Goal: Entertainment & Leisure: Consume media (video, audio)

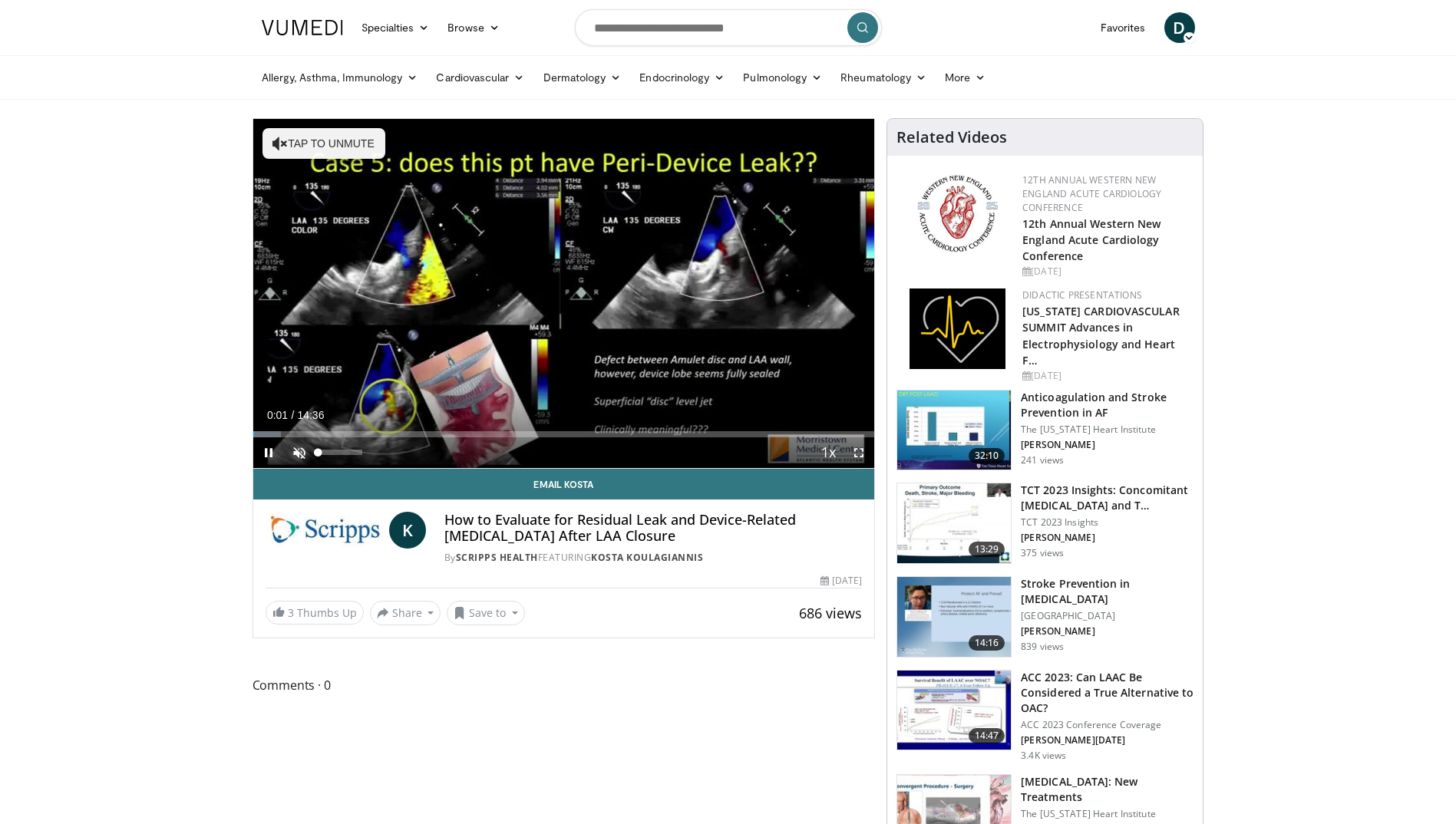
click at [304, 453] on span "Video Player" at bounding box center [299, 452] width 31 height 31
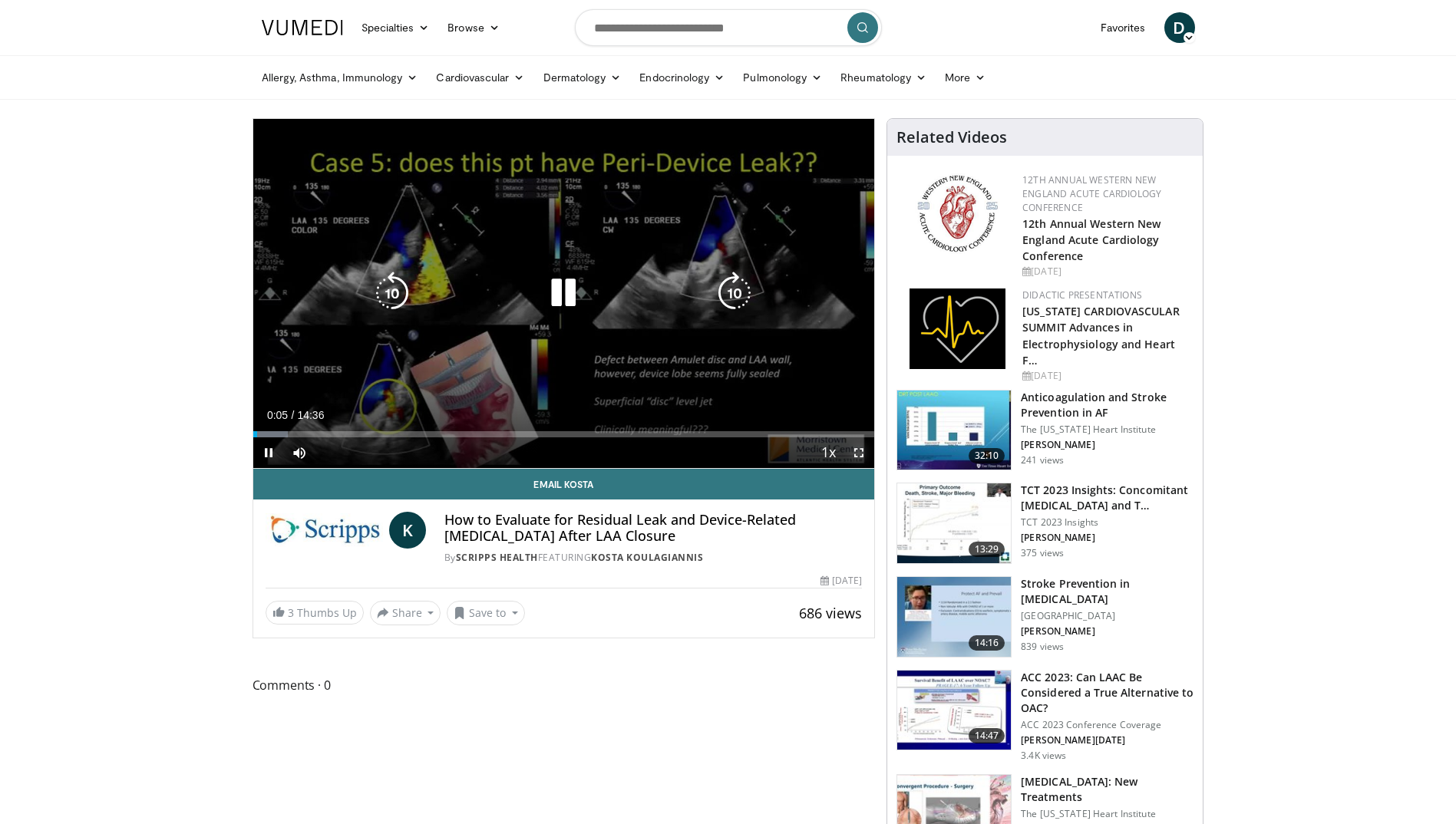
drag, startPoint x: 860, startPoint y: 447, endPoint x: 863, endPoint y: 503, distance: 56.1
click at [860, 447] on span "Video Player" at bounding box center [858, 452] width 31 height 31
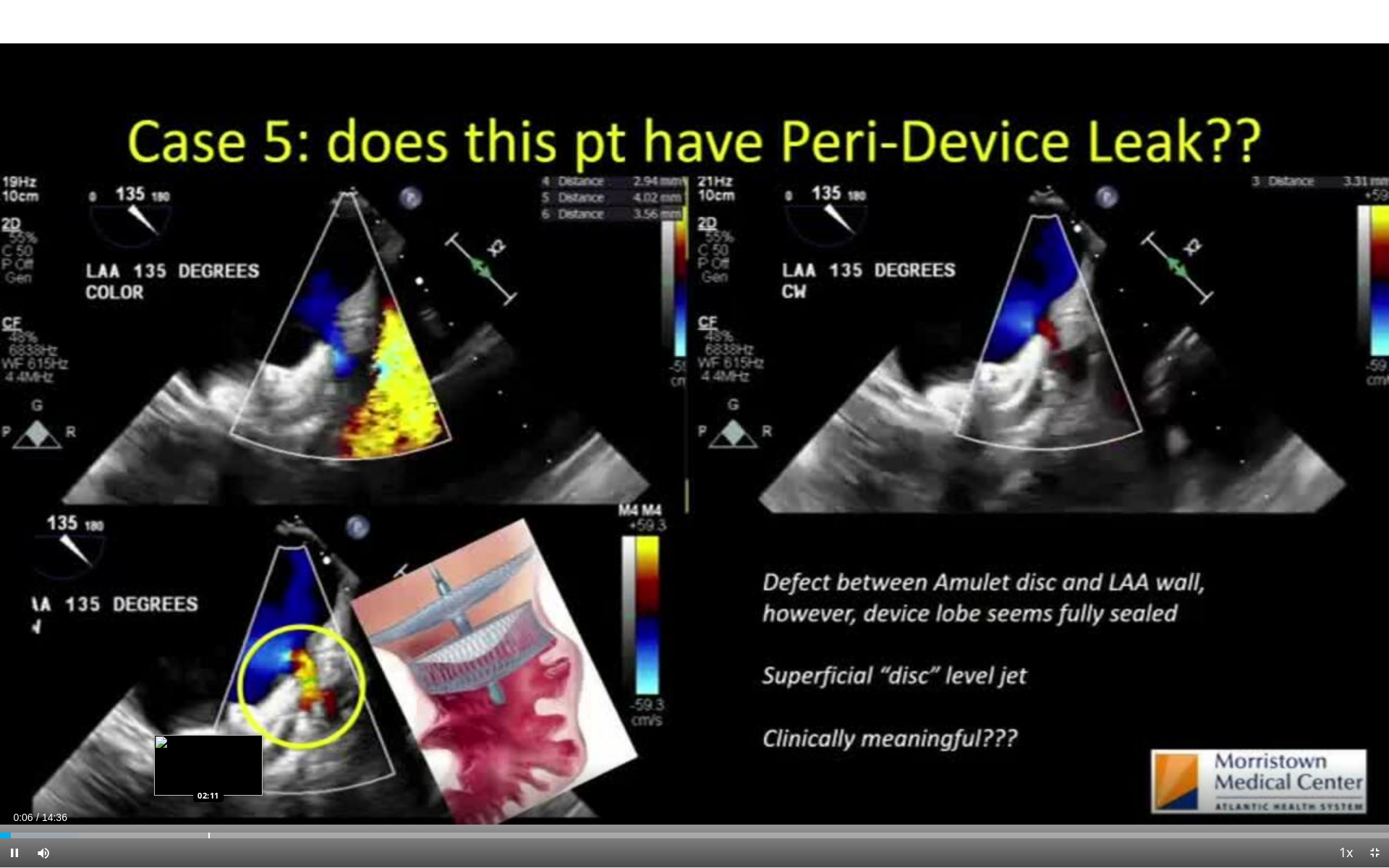
click at [207, 776] on div "Loaded : 5.65% 00:06 02:11" at bounding box center [694, 831] width 1389 height 14
click at [262, 776] on div "Progress Bar" at bounding box center [263, 835] width 2 height 6
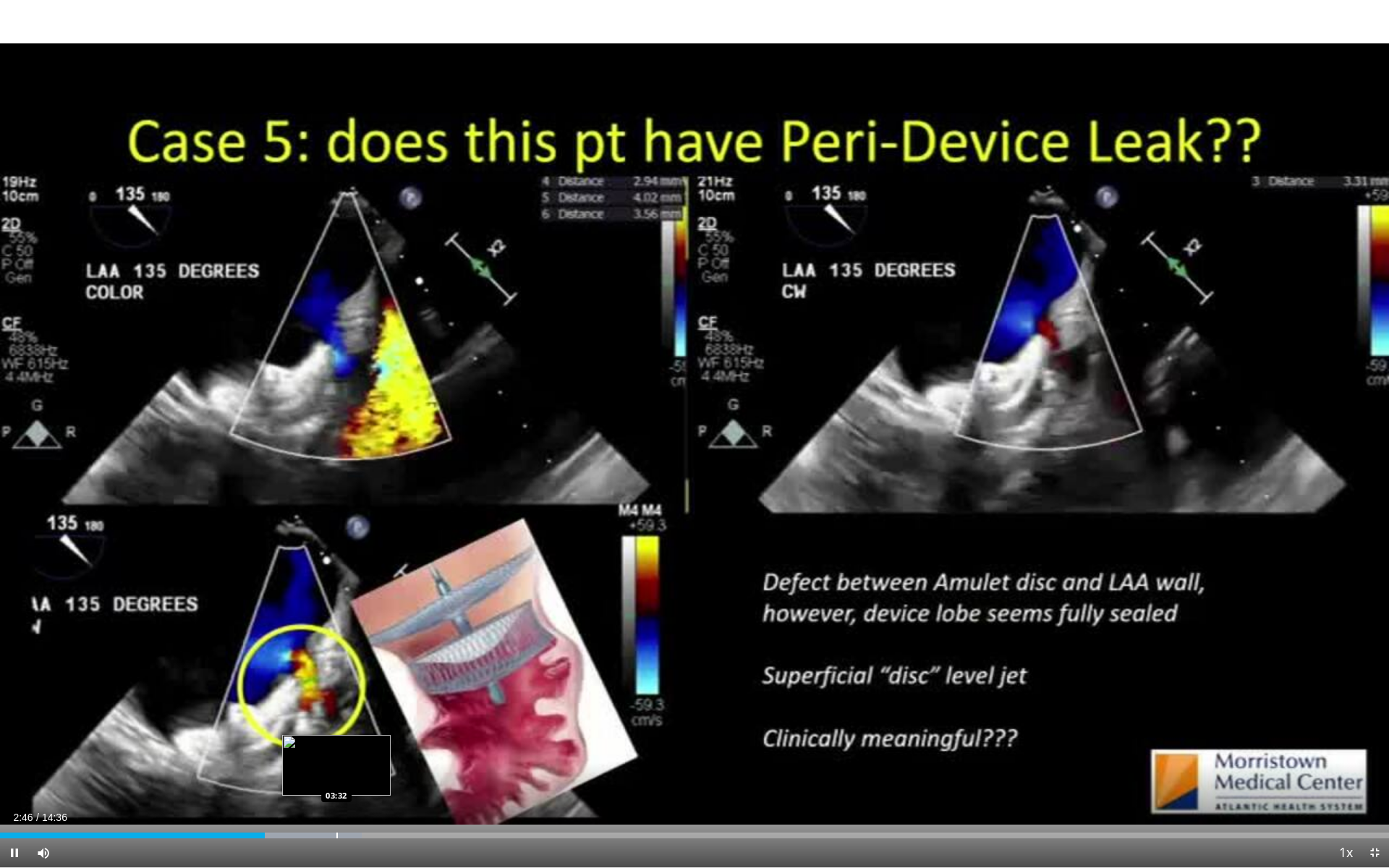
click at [336, 776] on div "Progress Bar" at bounding box center [337, 835] width 2 height 6
click at [373, 776] on div "Progress Bar" at bounding box center [373, 835] width 2 height 6
click at [405, 776] on div "Progress Bar" at bounding box center [406, 835] width 2 height 6
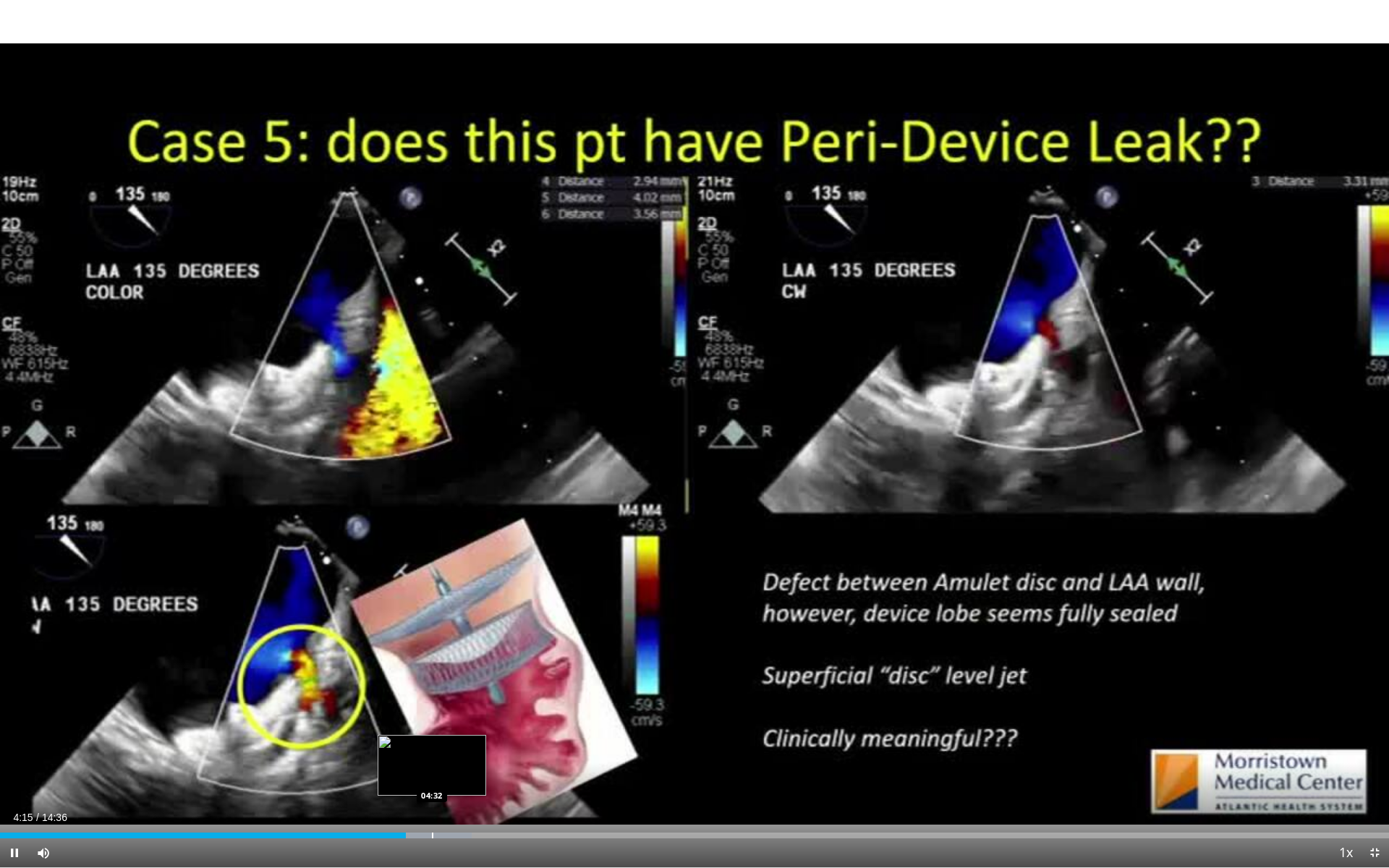
click at [433, 776] on div "Progress Bar" at bounding box center [433, 835] width 2 height 6
click at [445, 776] on div "Current Time 4:33 / Duration 14:36 Pause Skip Backward Skip Forward Mute 21% Lo…" at bounding box center [694, 852] width 1389 height 29
click at [465, 776] on div "Loaded : 38.49% 04:34 04:53" at bounding box center [694, 831] width 1389 height 14
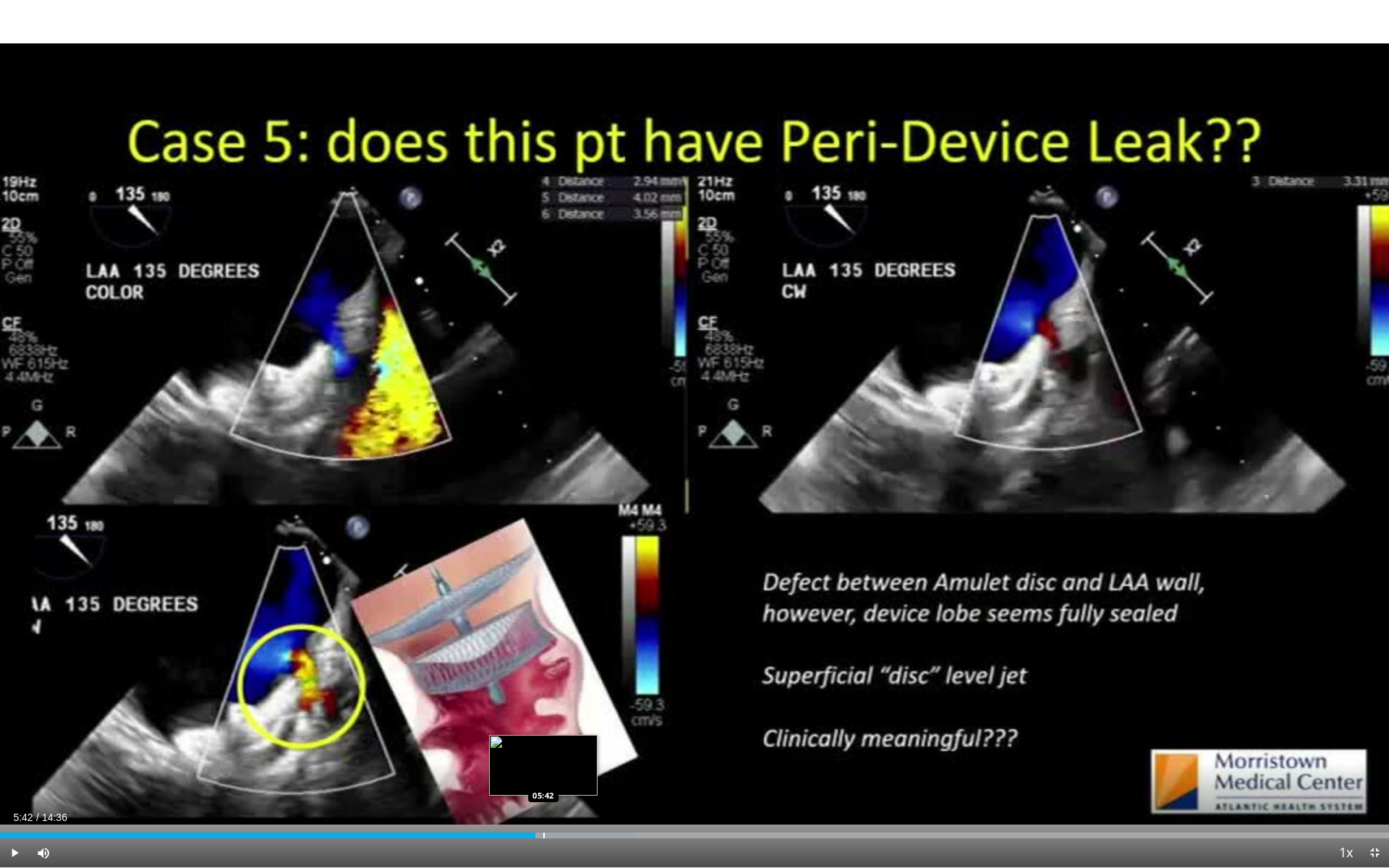
click at [543, 776] on div "Loaded : 45.66% 05:37 05:42" at bounding box center [694, 831] width 1389 height 14
click at [573, 776] on div "Loaded : 46.42% 05:44 06:01" at bounding box center [694, 835] width 1389 height 6
click at [611, 776] on div "Current Time 6:21 / Duration 14:36 Pause Skip Backward Skip Forward Mute 21% Lo…" at bounding box center [694, 852] width 1389 height 29
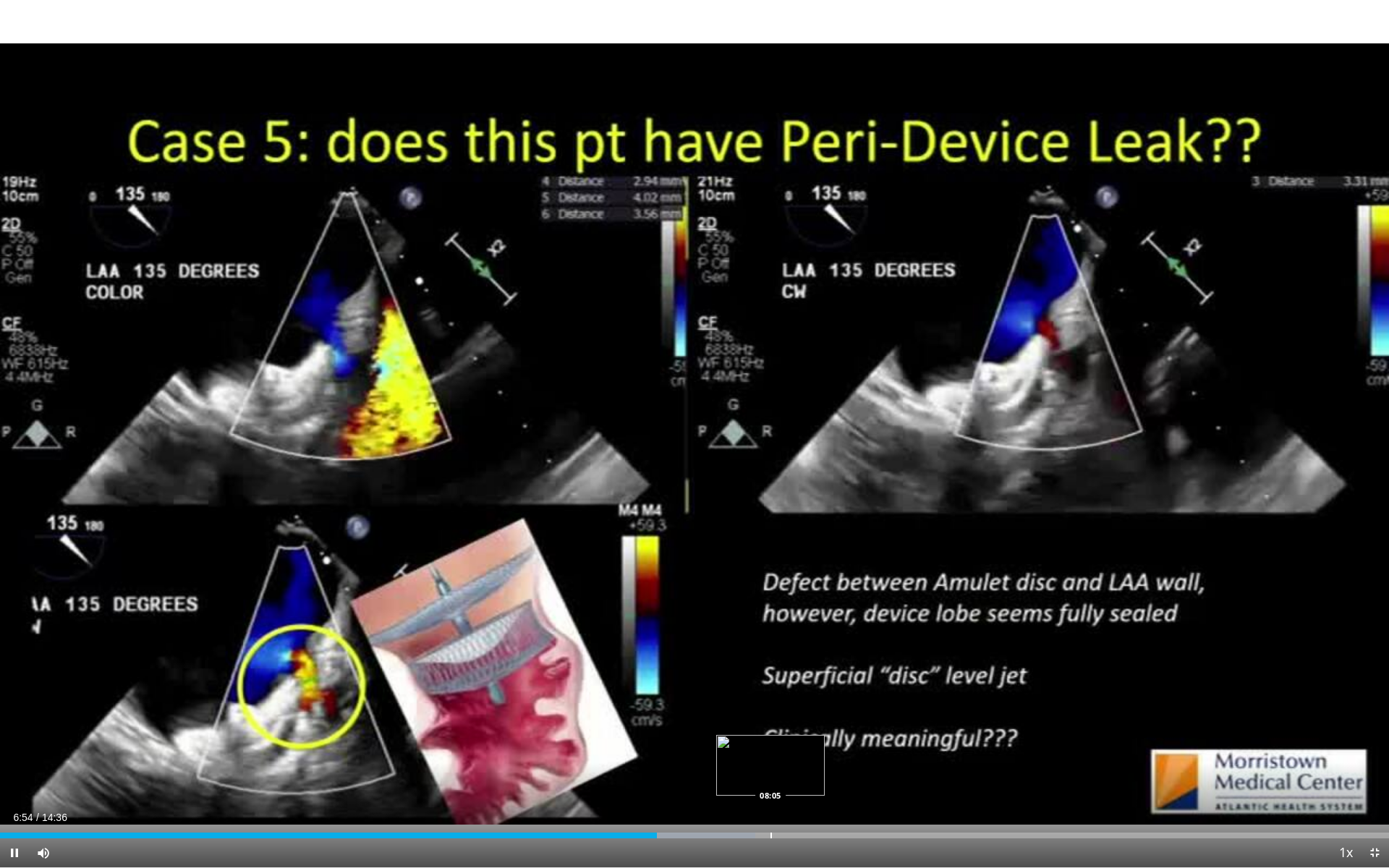
click at [770, 776] on div "Progress Bar" at bounding box center [771, 835] width 2 height 6
click at [740, 776] on div "Progress Bar" at bounding box center [740, 835] width 2 height 6
click at [859, 776] on div "Progress Bar" at bounding box center [859, 835] width 2 height 6
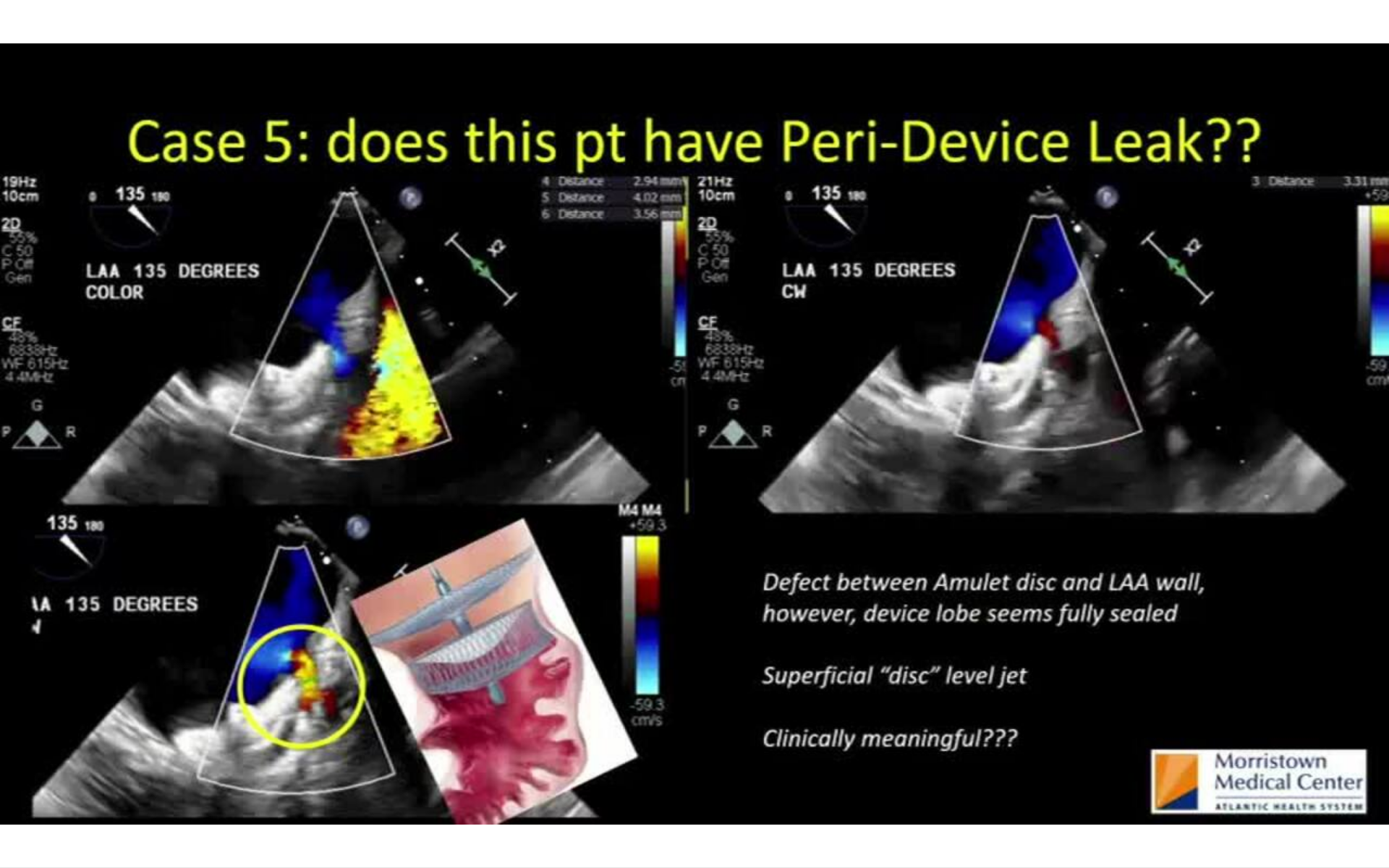
click at [887, 776] on div "10 seconds Tap to unmute" at bounding box center [694, 434] width 1389 height 867
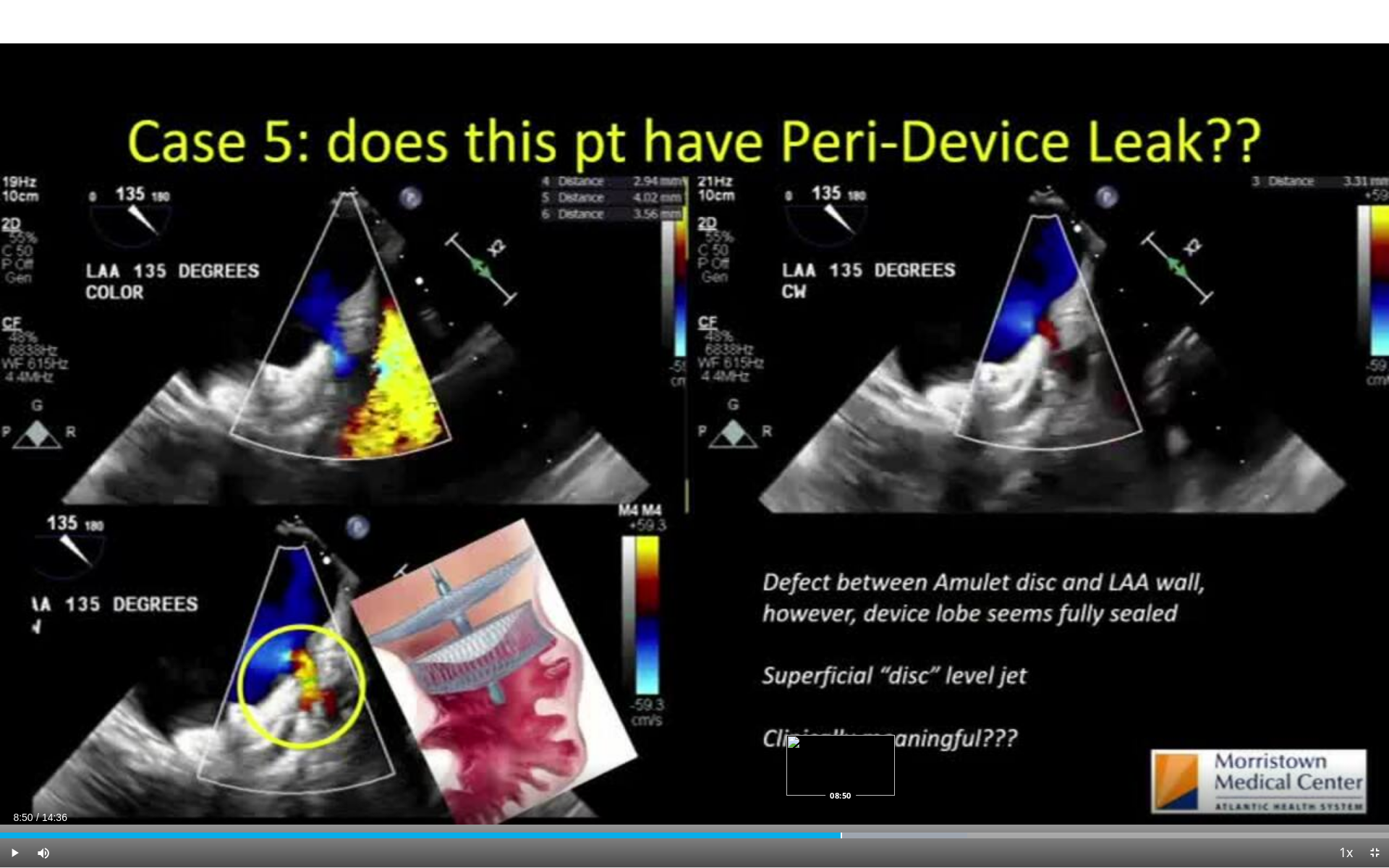
click at [840, 776] on div "Loaded : 69.63% 08:50 08:50" at bounding box center [694, 831] width 1389 height 14
click at [9, 776] on span "Video Player" at bounding box center [14, 852] width 29 height 29
click at [878, 776] on div "Progress Bar" at bounding box center [877, 835] width 2 height 6
click at [933, 776] on div "Progress Bar" at bounding box center [934, 835] width 2 height 6
click at [981, 776] on div "Progress Bar" at bounding box center [982, 835] width 2 height 6
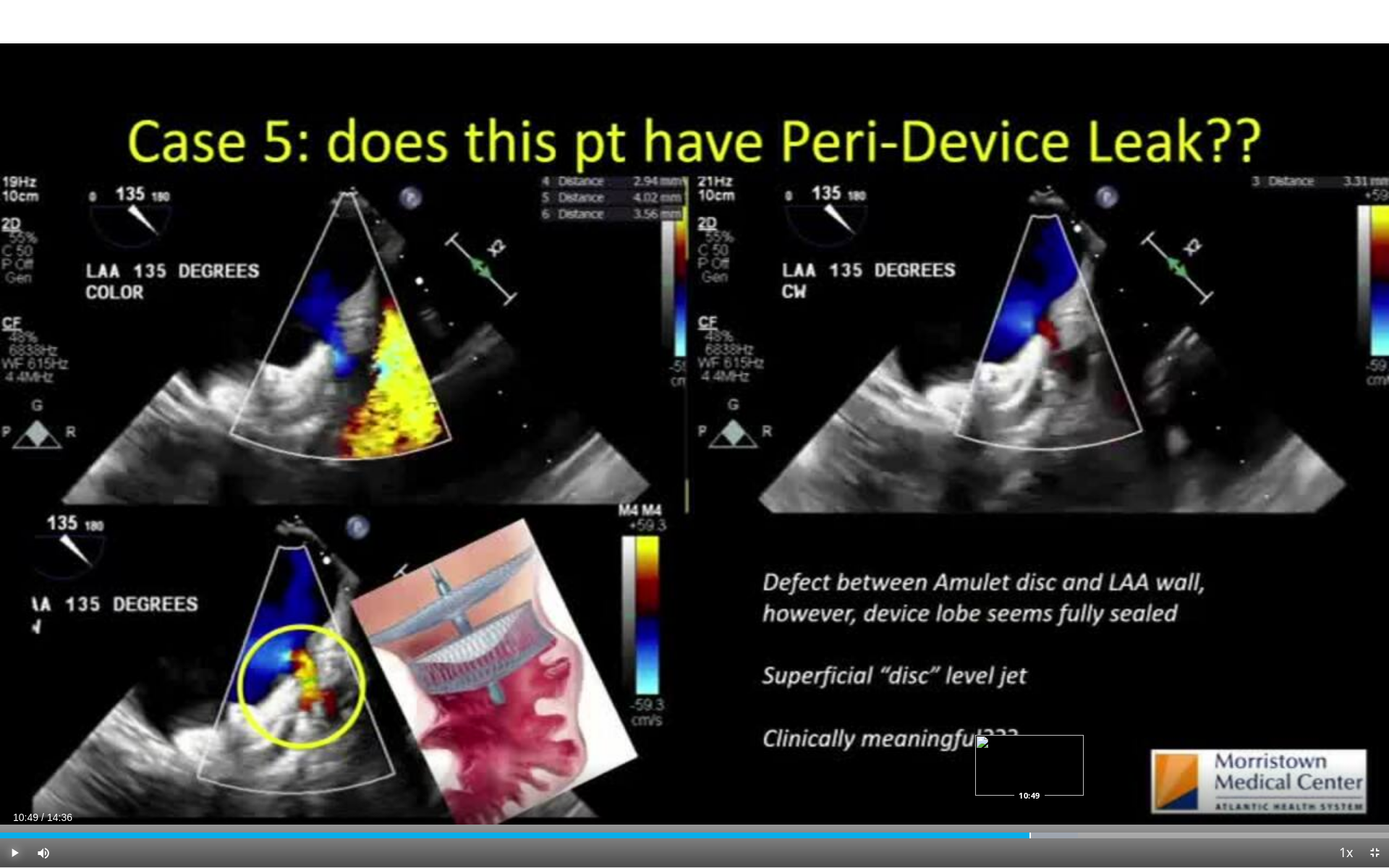
click at [1030, 776] on div "Progress Bar" at bounding box center [1030, 835] width 2 height 6
click at [1086, 776] on div "Current Time 10:50 / Duration 14:36 Pause Skip Backward Skip Forward Mute 0% Lo…" at bounding box center [694, 852] width 1389 height 29
click at [1129, 776] on div "Progress Bar" at bounding box center [1129, 835] width 2 height 6
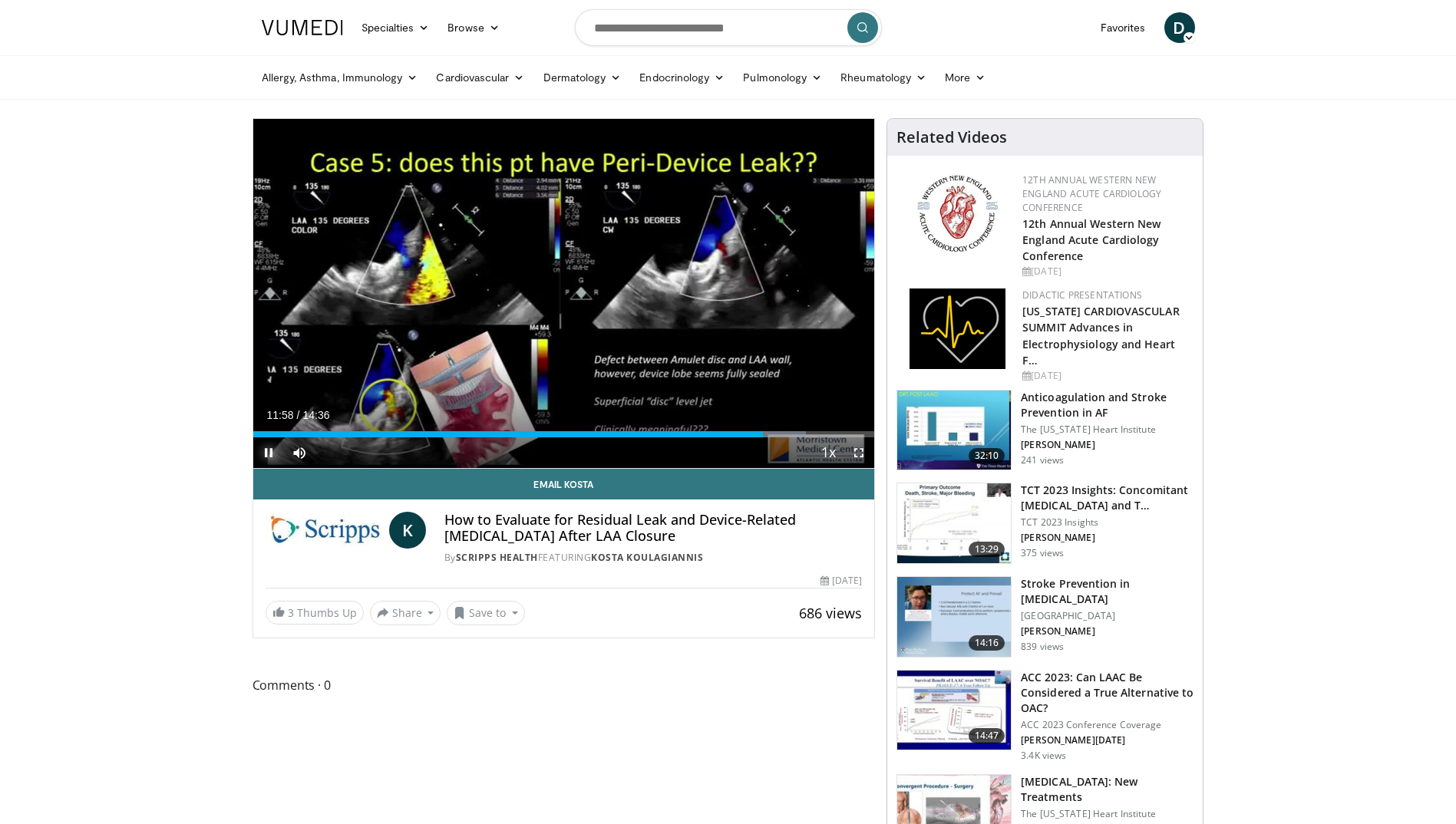
click at [281, 456] on span "Video Player" at bounding box center [268, 452] width 31 height 31
